Goal: Information Seeking & Learning: Learn about a topic

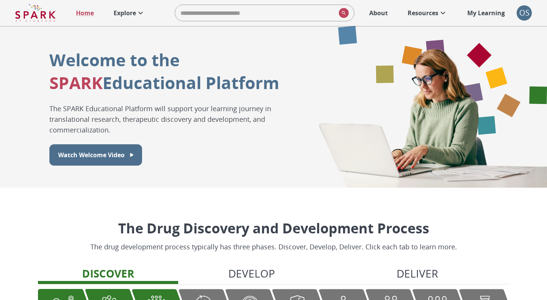
scroll to position [753, 0]
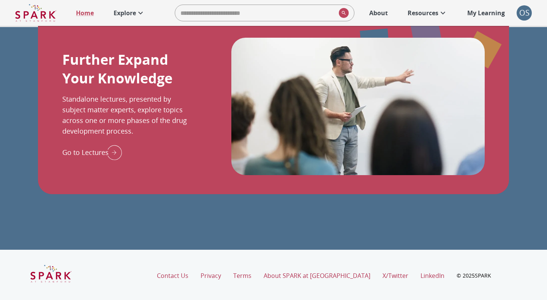
scroll to position [868, 0]
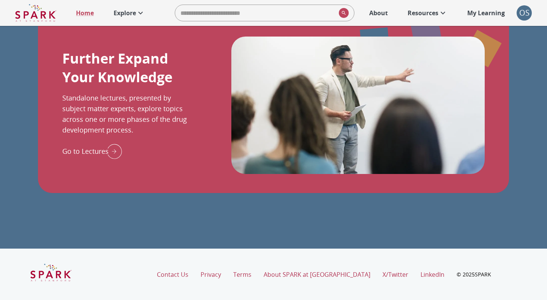
click at [477, 11] on p "My Learning" at bounding box center [487, 12] width 38 height 9
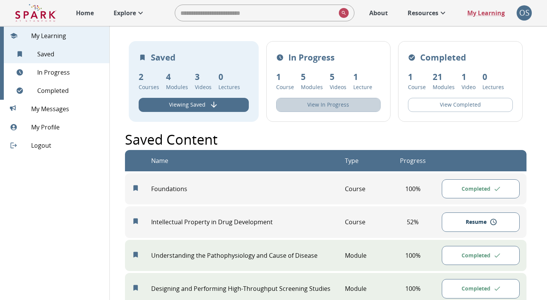
click at [312, 100] on button "View In Progress" at bounding box center [328, 105] width 105 height 14
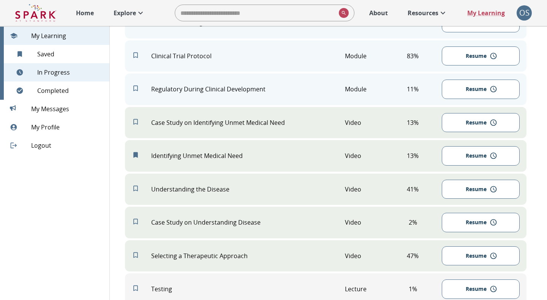
scroll to position [337, 0]
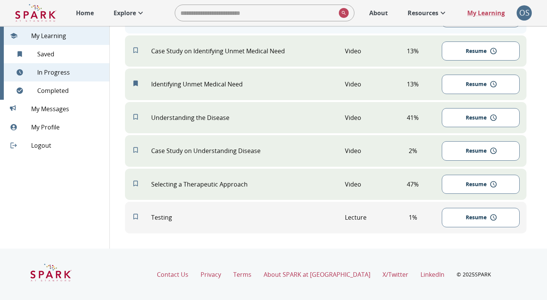
click at [475, 223] on button "Resume" at bounding box center [481, 217] width 78 height 19
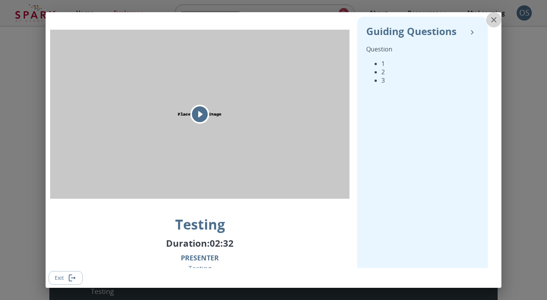
click at [495, 23] on icon "close" at bounding box center [494, 19] width 9 height 9
